Goal: Task Accomplishment & Management: Manage account settings

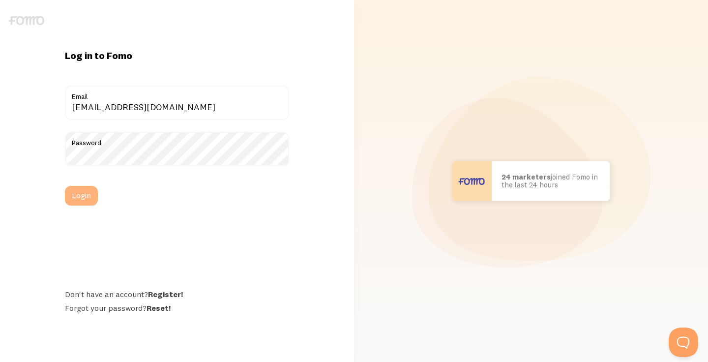
click at [79, 193] on button "Login" at bounding box center [81, 196] width 33 height 20
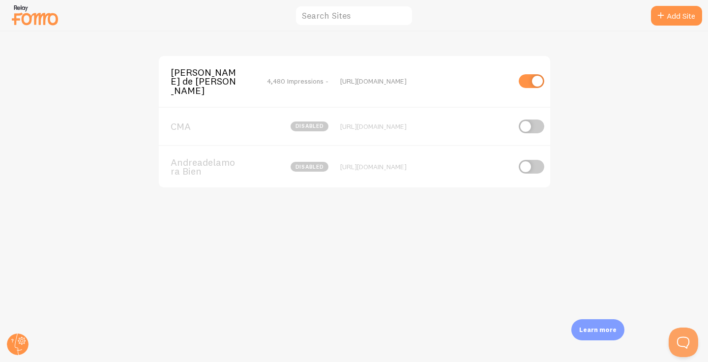
click at [213, 77] on span "[PERSON_NAME] de [PERSON_NAME]" at bounding box center [210, 81] width 79 height 27
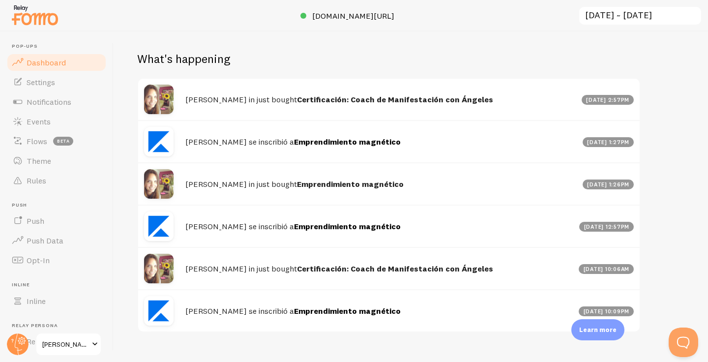
scroll to position [494, 0]
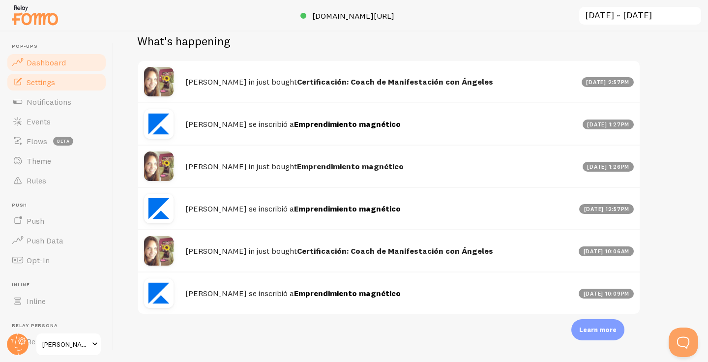
click at [45, 90] on link "Settings" at bounding box center [56, 82] width 101 height 20
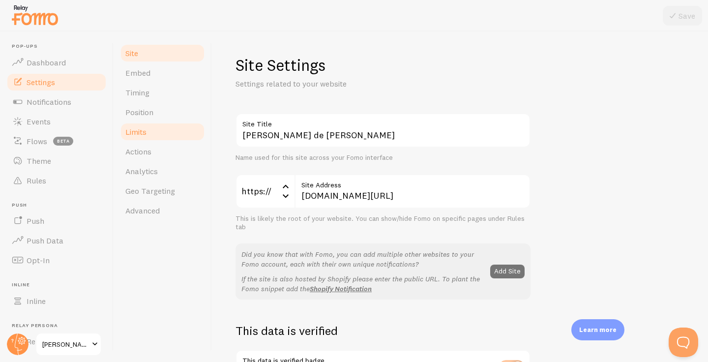
click at [171, 140] on link "Limits" at bounding box center [163, 132] width 86 height 20
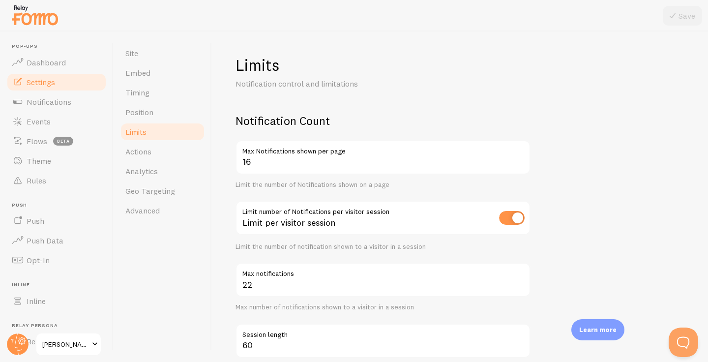
click at [519, 162] on input "16" at bounding box center [383, 157] width 295 height 34
click at [519, 162] on input "15" at bounding box center [383, 157] width 295 height 34
click at [519, 162] on input "14" at bounding box center [383, 157] width 295 height 34
click at [519, 162] on input "13" at bounding box center [383, 157] width 295 height 34
click at [519, 162] on input "12" at bounding box center [383, 157] width 295 height 34
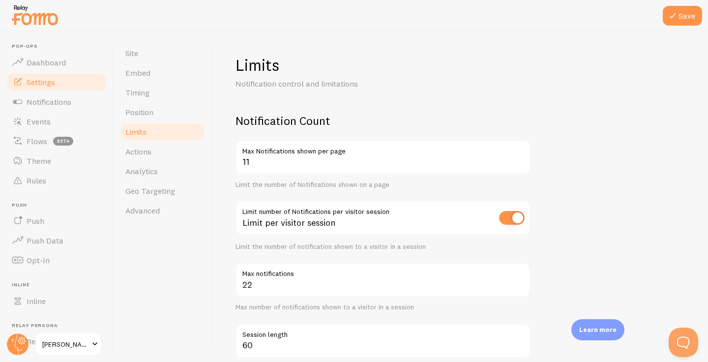
click at [518, 162] on input "11" at bounding box center [383, 157] width 295 height 34
type input "10"
click at [518, 162] on input "10" at bounding box center [383, 157] width 295 height 34
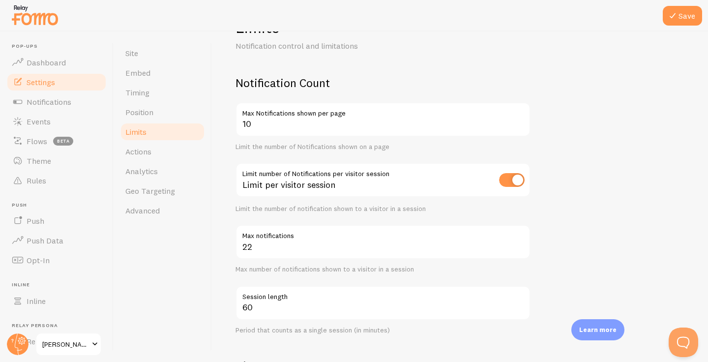
scroll to position [40, 0]
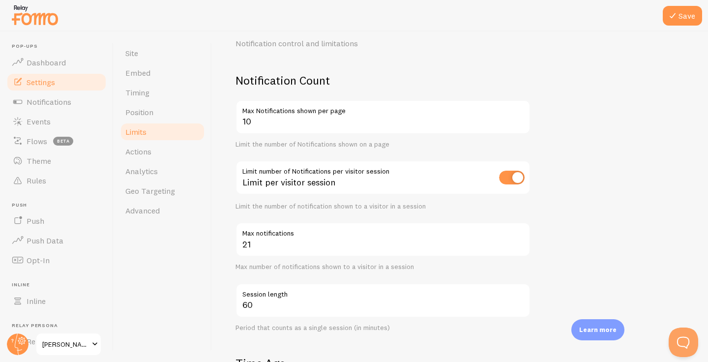
click at [520, 246] on input "21" at bounding box center [383, 239] width 295 height 34
click at [521, 247] on input "20" at bounding box center [383, 239] width 295 height 34
click at [521, 247] on input "19" at bounding box center [383, 239] width 295 height 34
click at [521, 247] on input "18" at bounding box center [383, 239] width 295 height 34
click at [521, 247] on input "17" at bounding box center [383, 239] width 295 height 34
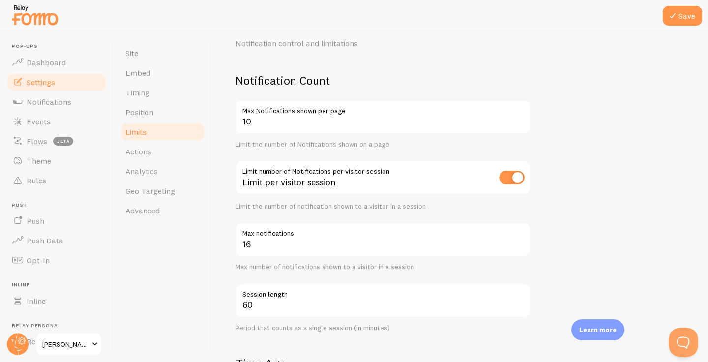
click at [521, 247] on input "16" at bounding box center [383, 239] width 295 height 34
click at [521, 247] on input "15" at bounding box center [383, 239] width 295 height 34
click at [521, 246] on input "14" at bounding box center [383, 239] width 295 height 34
click at [521, 246] on input "13" at bounding box center [383, 239] width 295 height 34
click at [521, 246] on input "12" at bounding box center [383, 239] width 295 height 34
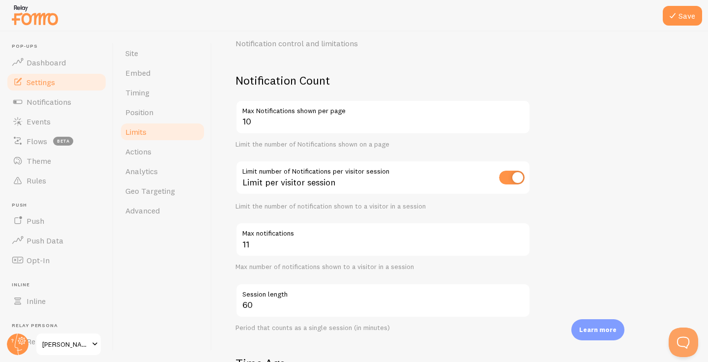
click at [521, 246] on input "11" at bounding box center [383, 239] width 295 height 34
click at [521, 246] on input "10" at bounding box center [383, 239] width 295 height 34
type input "9"
click at [521, 246] on input "9" at bounding box center [383, 239] width 295 height 34
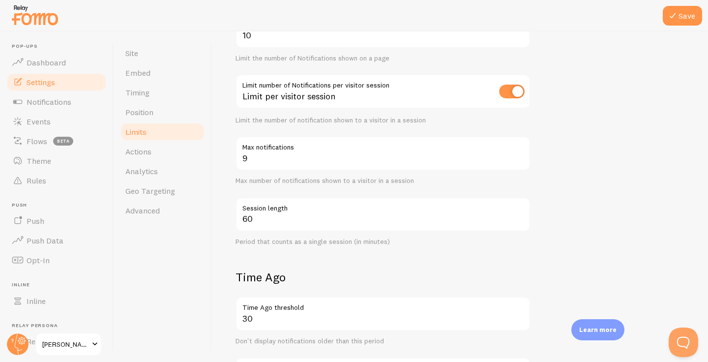
scroll to position [131, 0]
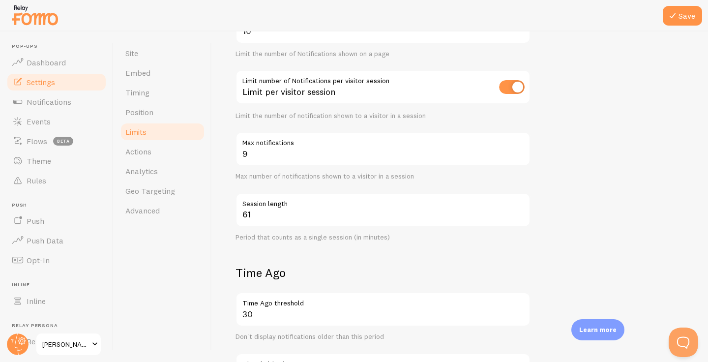
click at [520, 213] on input "61" at bounding box center [383, 210] width 295 height 34
click at [520, 212] on input "62" at bounding box center [383, 210] width 295 height 34
click at [520, 212] on input "63" at bounding box center [383, 210] width 295 height 34
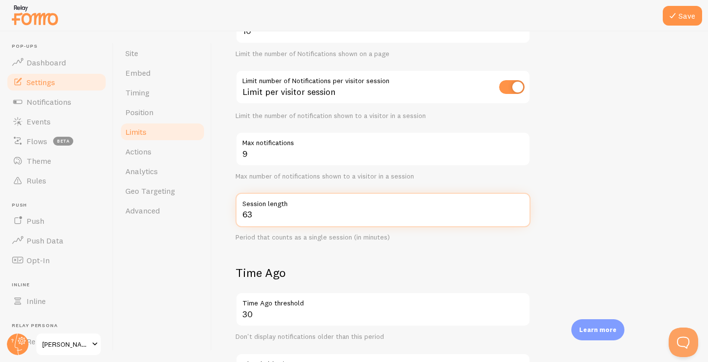
click at [390, 220] on input "63" at bounding box center [383, 210] width 295 height 34
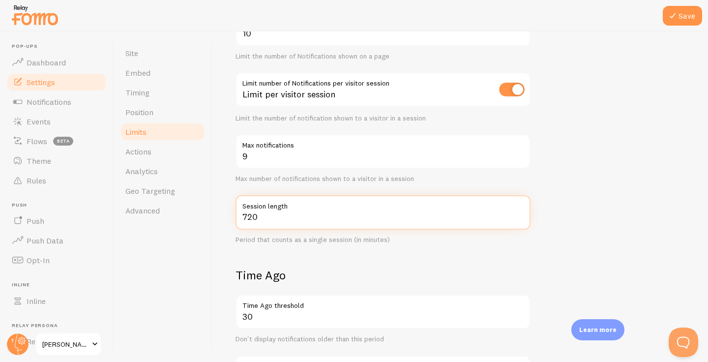
scroll to position [115, 0]
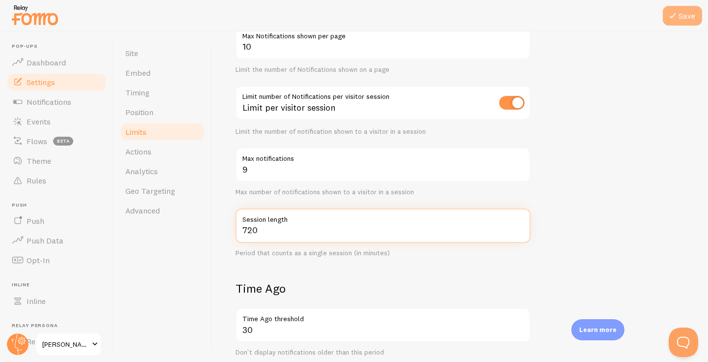
type input "720"
click at [677, 16] on icon at bounding box center [673, 16] width 12 height 12
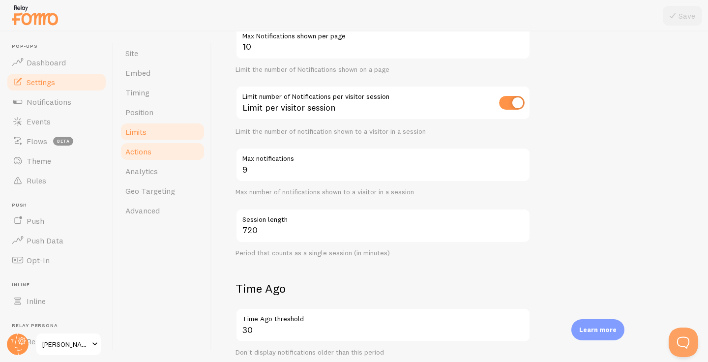
click at [170, 147] on link "Actions" at bounding box center [163, 152] width 86 height 20
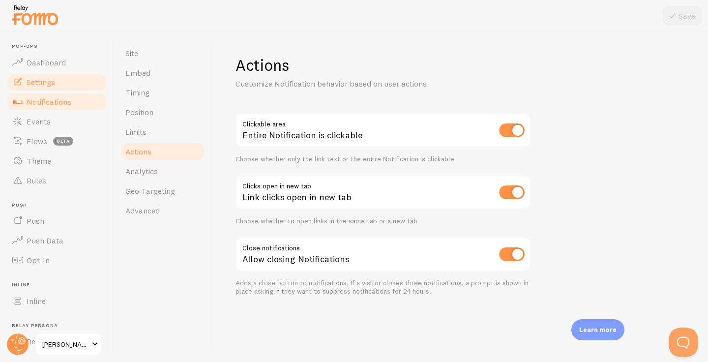
click at [62, 110] on link "Notifications" at bounding box center [56, 102] width 101 height 20
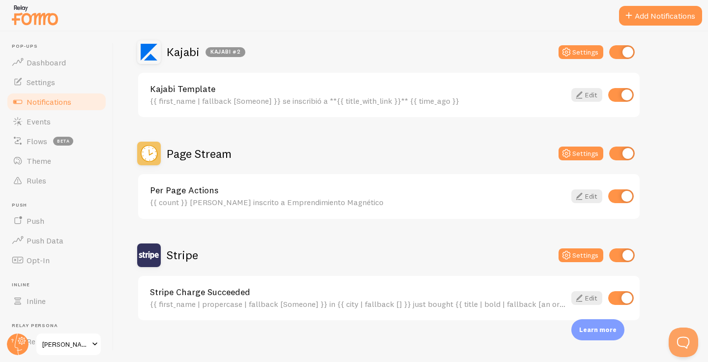
scroll to position [203, 0]
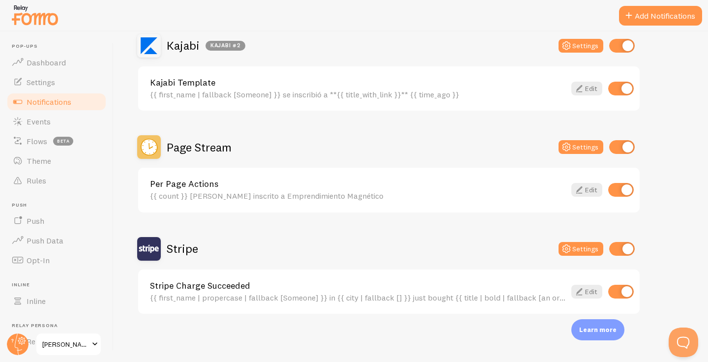
click at [33, 123] on span "Events" at bounding box center [39, 122] width 24 height 10
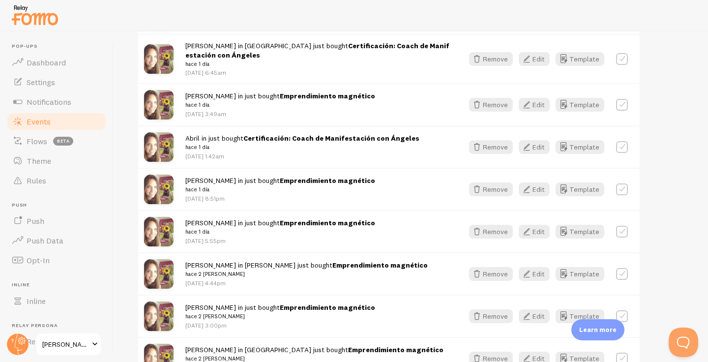
scroll to position [736, 0]
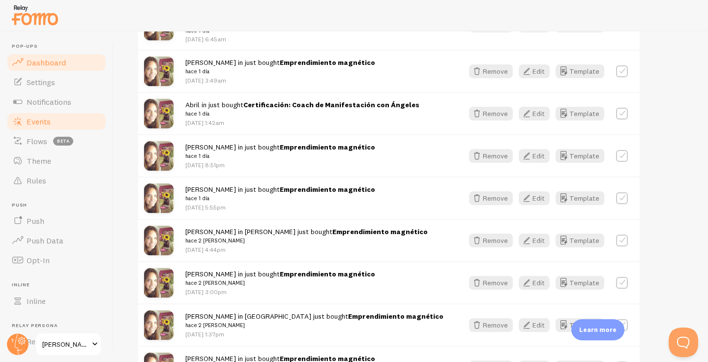
click at [59, 70] on link "Dashboard" at bounding box center [56, 63] width 101 height 20
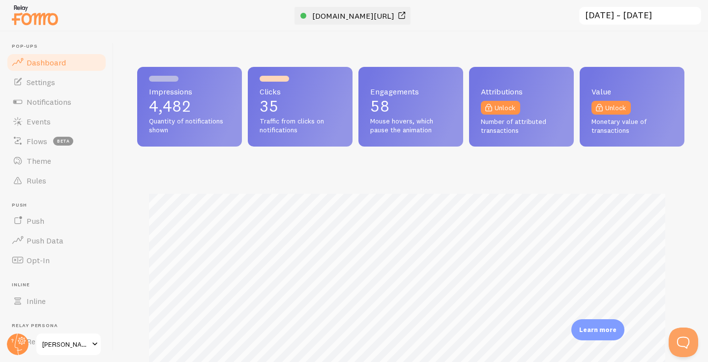
click at [343, 18] on span "[DOMAIN_NAME][URL]" at bounding box center [353, 16] width 82 height 10
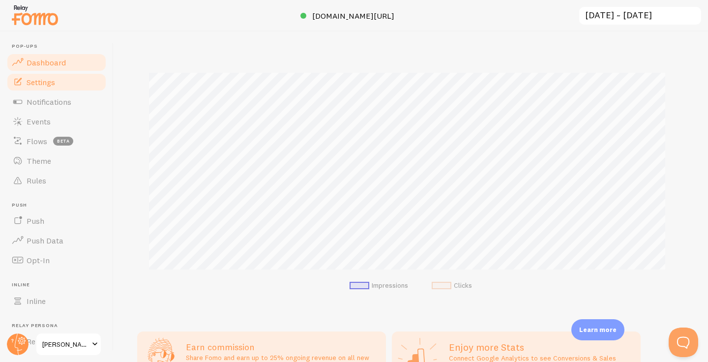
click at [58, 88] on link "Settings" at bounding box center [56, 82] width 101 height 20
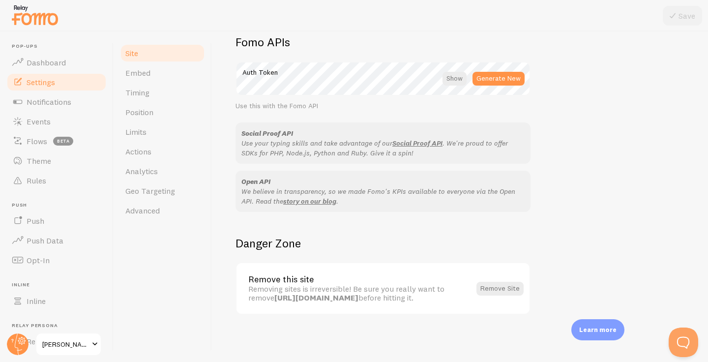
scroll to position [576, 0]
click at [139, 79] on link "Embed" at bounding box center [163, 73] width 86 height 20
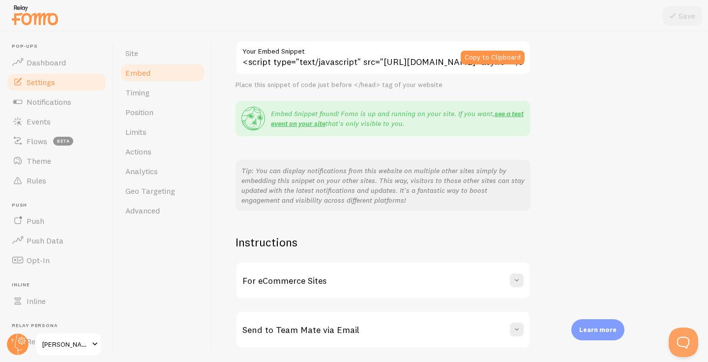
scroll to position [118, 0]
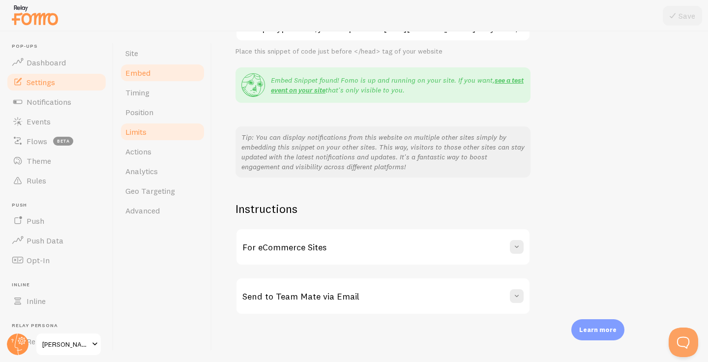
click at [146, 127] on span "Limits" at bounding box center [135, 132] width 21 height 10
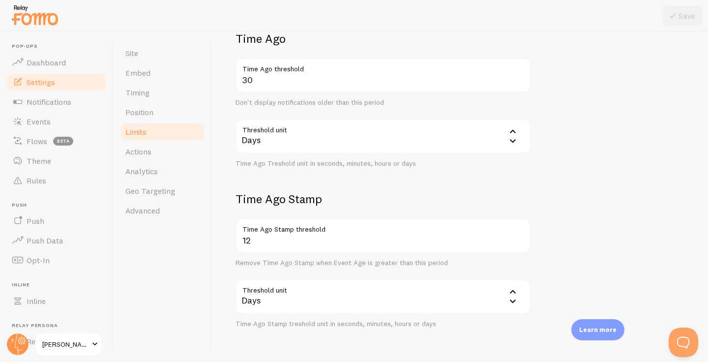
scroll to position [397, 0]
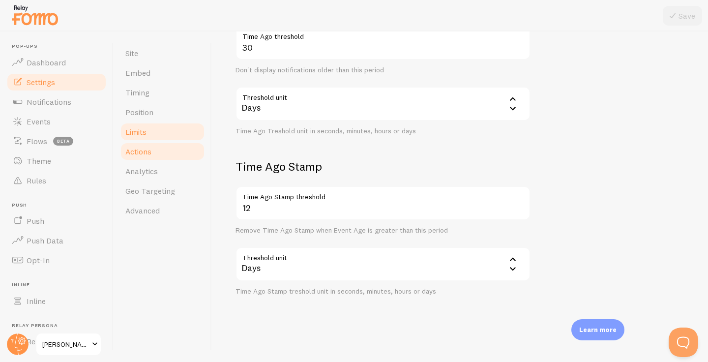
click at [151, 149] on span "Actions" at bounding box center [138, 152] width 26 height 10
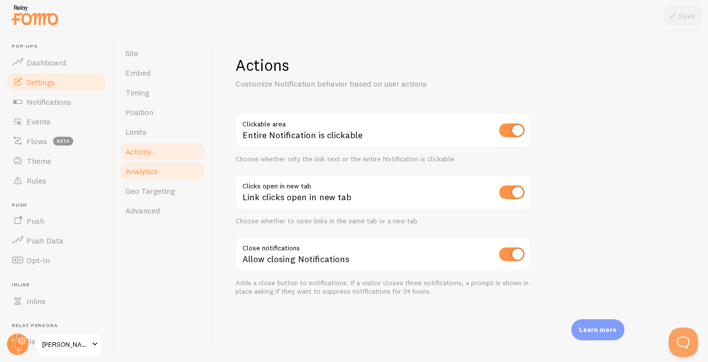
click at [172, 163] on link "Analytics" at bounding box center [163, 171] width 86 height 20
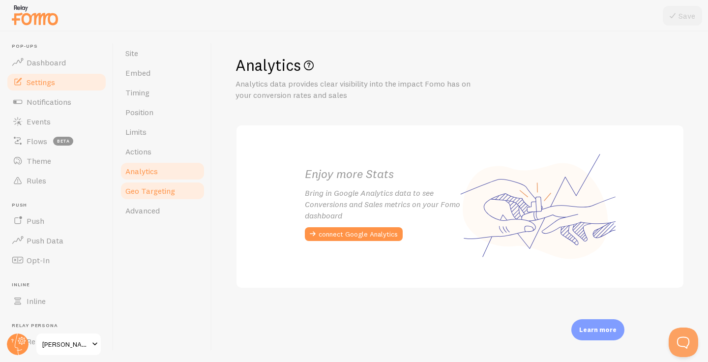
click at [176, 185] on link "Geo Targeting" at bounding box center [163, 191] width 86 height 20
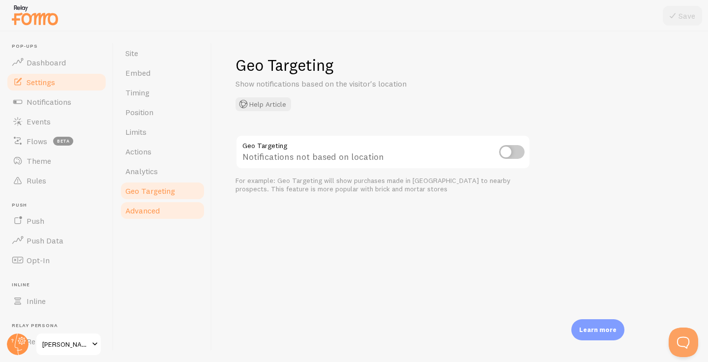
click at [153, 204] on link "Advanced" at bounding box center [163, 211] width 86 height 20
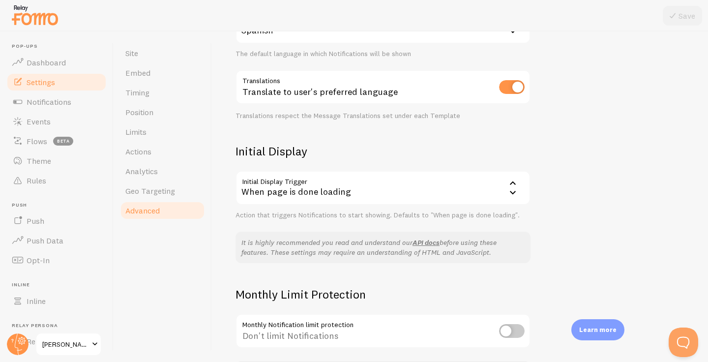
scroll to position [209, 0]
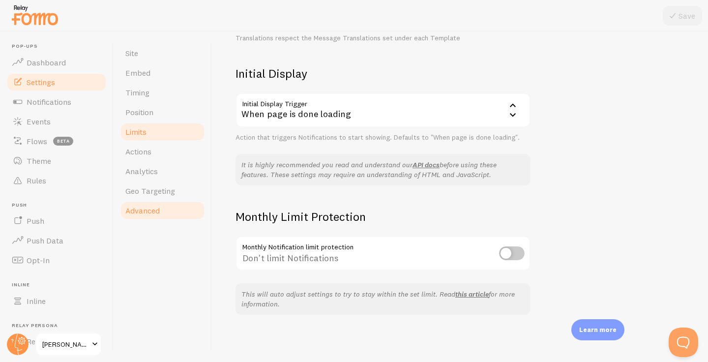
click at [143, 135] on span "Limits" at bounding box center [135, 132] width 21 height 10
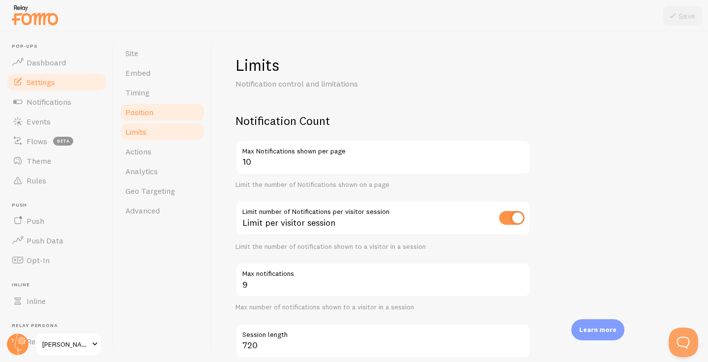
click at [160, 120] on link "Position" at bounding box center [163, 112] width 86 height 20
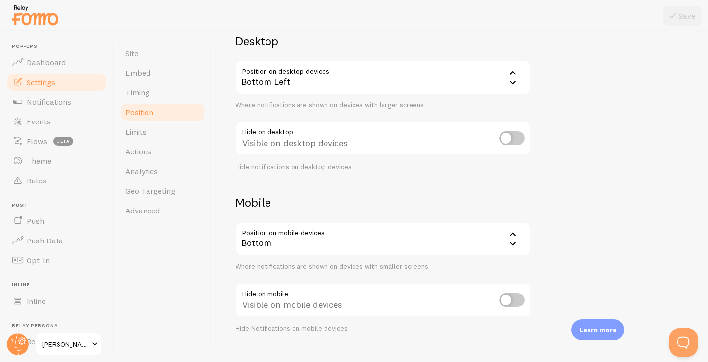
scroll to position [98, 0]
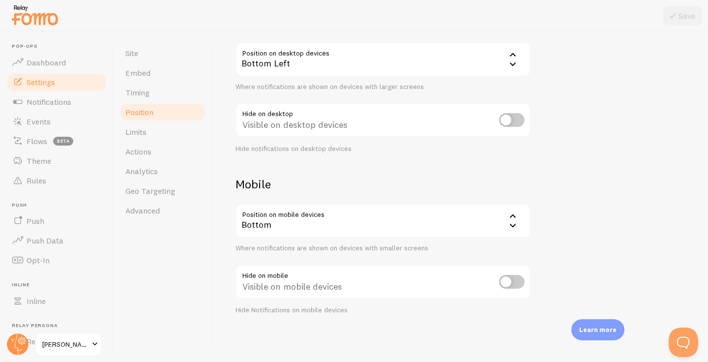
click at [510, 282] on input "checkbox" at bounding box center [512, 282] width 26 height 14
click at [499, 280] on input "checkbox" at bounding box center [512, 282] width 26 height 14
checkbox input "false"
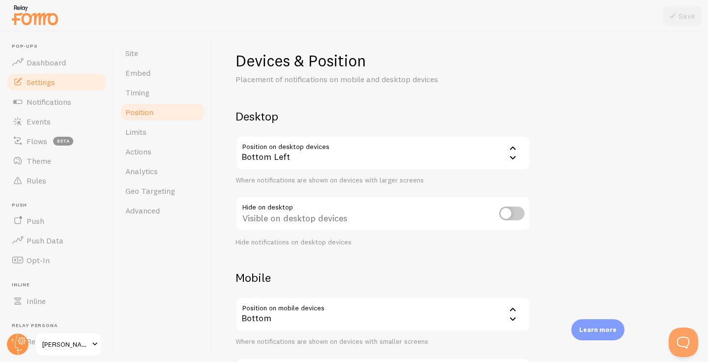
scroll to position [0, 0]
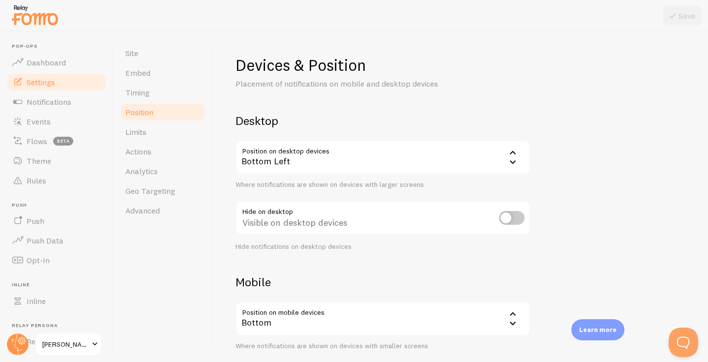
click at [461, 160] on div "Bottom Left" at bounding box center [383, 157] width 295 height 34
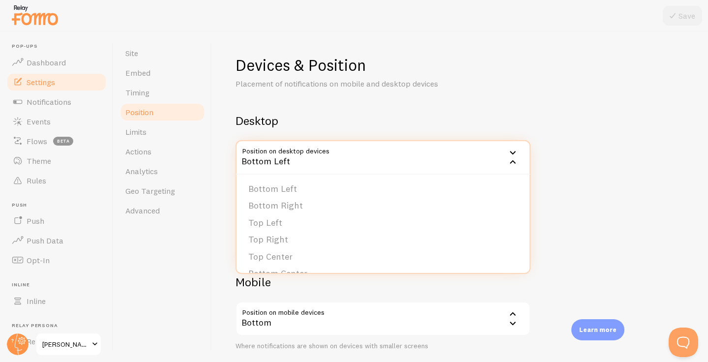
click at [583, 170] on div "Devices & Position Placement of notifications on mobile and desktop devices Des…" at bounding box center [460, 234] width 449 height 358
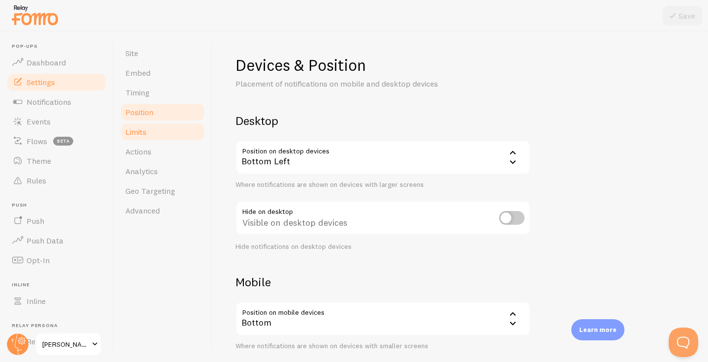
click at [169, 134] on link "Limits" at bounding box center [163, 132] width 86 height 20
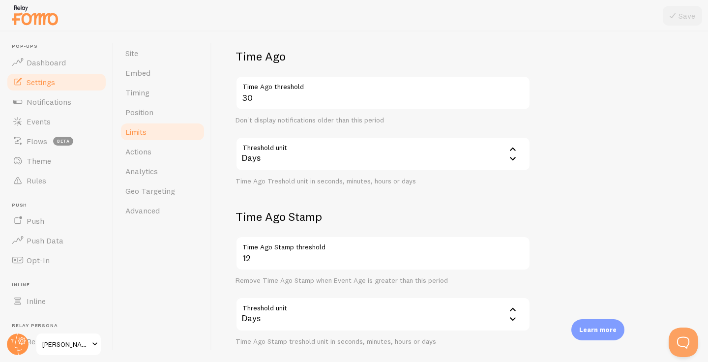
scroll to position [337, 0]
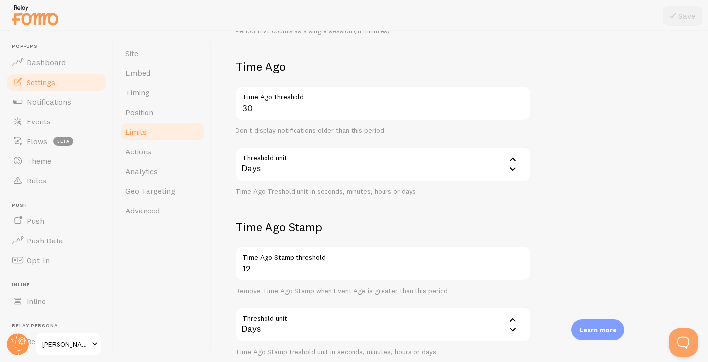
click at [512, 160] on icon at bounding box center [513, 159] width 12 height 12
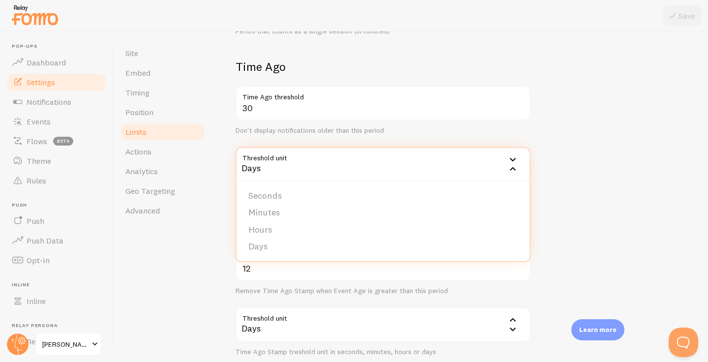
click at [594, 178] on form "Notification Count 10 Max Notifications shown per page Limit the number of Noti…" at bounding box center [460, 66] width 449 height 580
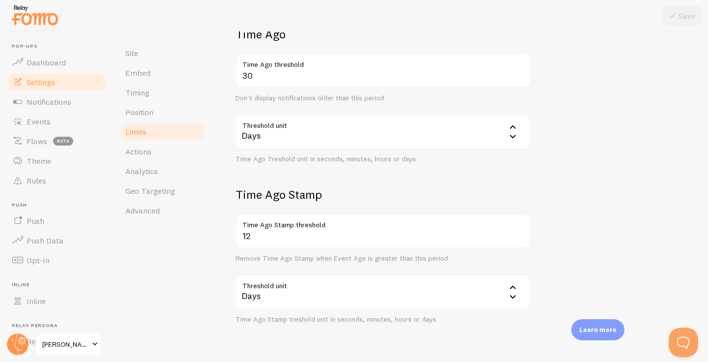
scroll to position [397, 0]
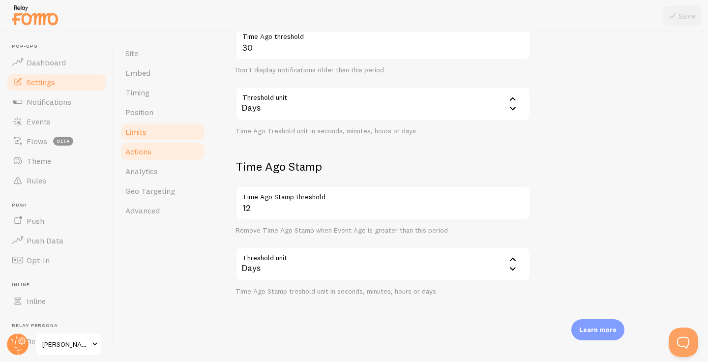
click at [143, 155] on span "Actions" at bounding box center [138, 152] width 26 height 10
